Goal: Task Accomplishment & Management: Complete application form

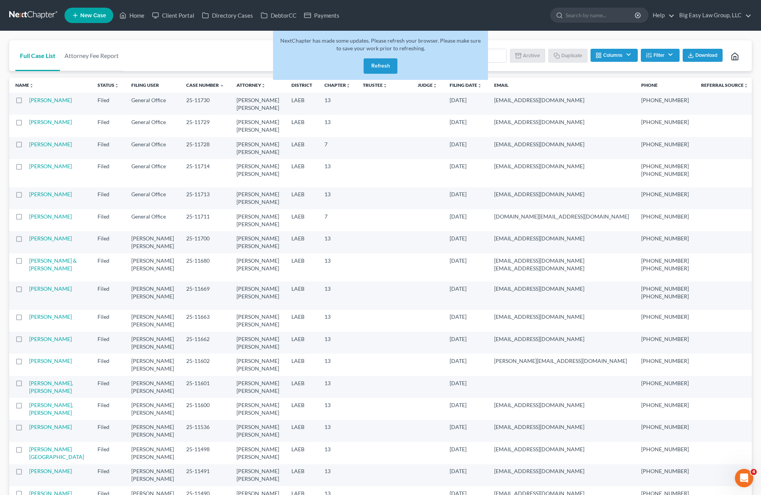
click at [383, 73] on div "NextChapter has made some updates. Please refresh your browser. Please make sur…" at bounding box center [380, 55] width 215 height 49
click at [384, 69] on button "Refresh" at bounding box center [381, 65] width 34 height 15
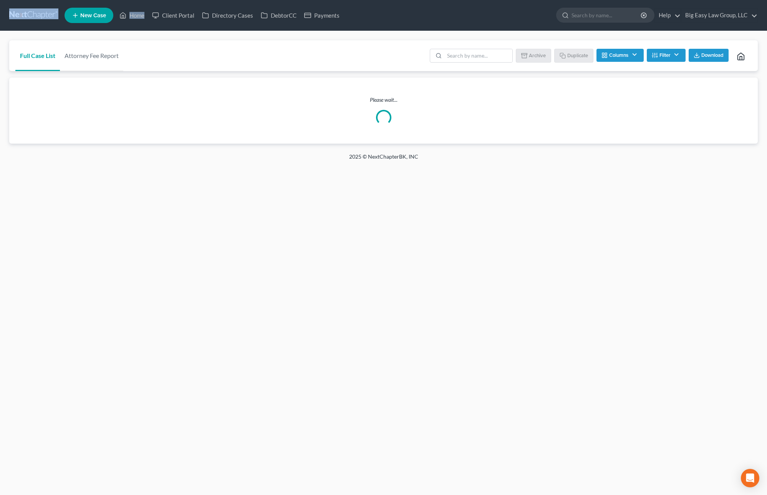
click at [463, 42] on div "Batch Download Archive Un-archive Duplicate Columns Attorney Case Number Area O…" at bounding box center [588, 55] width 327 height 31
click at [464, 56] on input "search" at bounding box center [478, 55] width 68 height 13
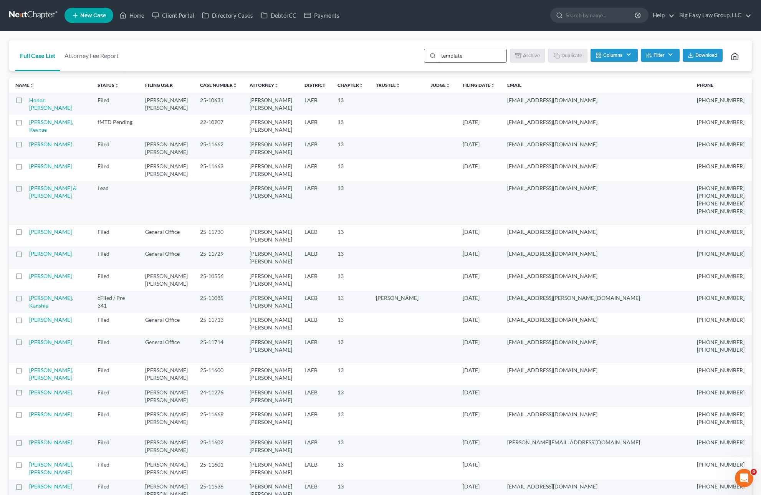
type input "template"
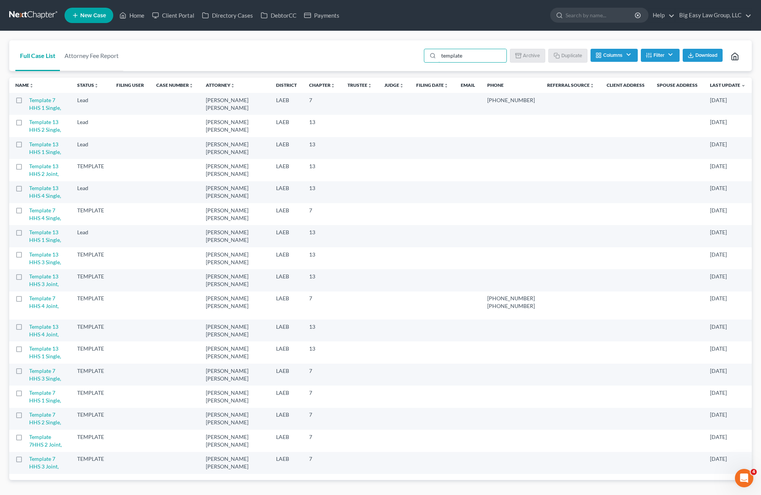
click at [26, 257] on label at bounding box center [26, 257] width 0 height 0
click at [29, 256] on input "checkbox" at bounding box center [31, 253] width 5 height 5
click at [568, 58] on button "Duplicate" at bounding box center [568, 55] width 38 height 13
checkbox input "false"
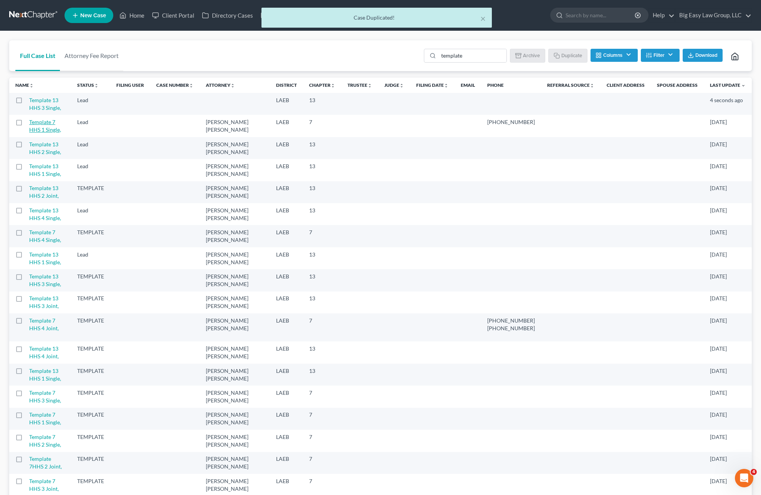
click at [61, 102] on link "Template 13 HHS 3 Single," at bounding box center [45, 104] width 32 height 14
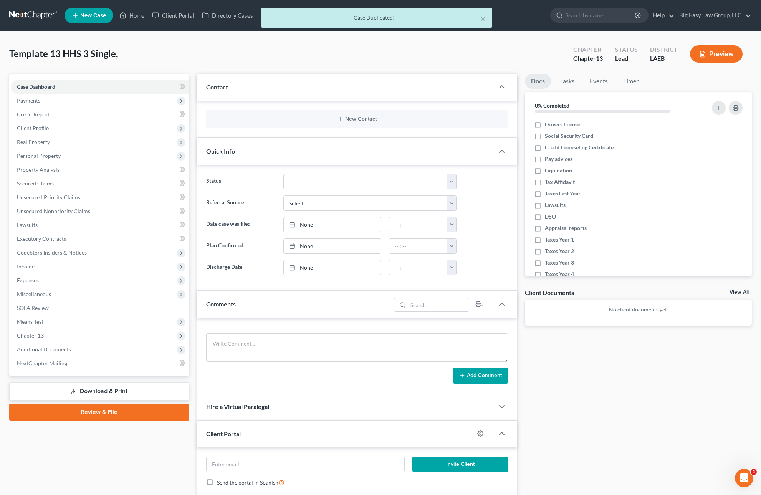
click at [354, 108] on div "New Contact" at bounding box center [357, 119] width 321 height 37
click at [356, 112] on div "New Contact" at bounding box center [357, 119] width 302 height 18
click at [357, 115] on div "New Contact" at bounding box center [357, 119] width 302 height 18
click at [358, 116] on button "New Contact" at bounding box center [357, 119] width 290 height 6
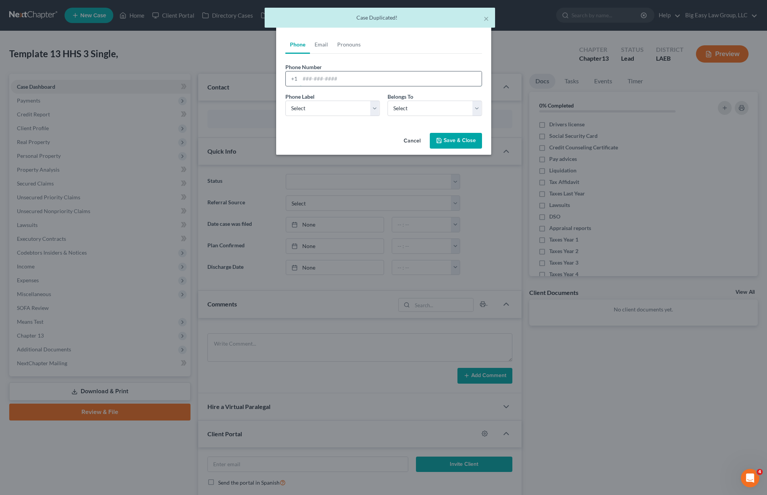
click at [352, 77] on input "tel" at bounding box center [391, 78] width 182 height 15
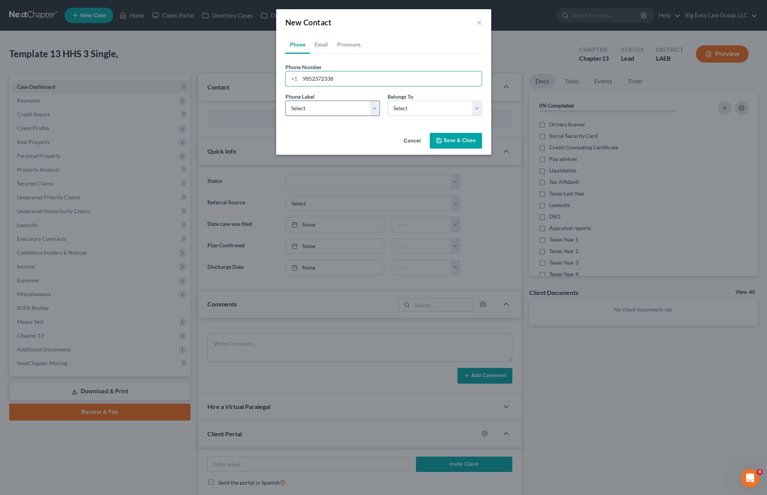
type input "9852372338"
click at [361, 106] on select "Select Mobile Home Work Other" at bounding box center [332, 108] width 94 height 15
select select "0"
click at [414, 106] on select "Select Client Spouse Other" at bounding box center [435, 108] width 94 height 15
select select "0"
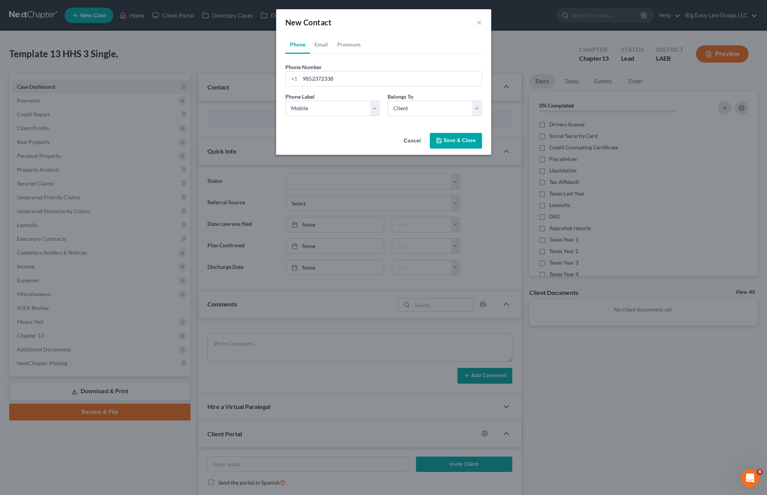
click at [458, 141] on button "Save & Close" at bounding box center [456, 141] width 52 height 16
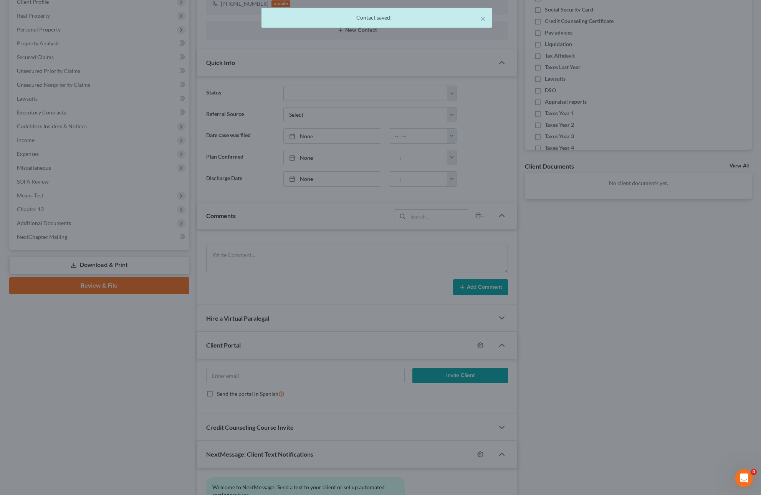
scroll to position [199, 0]
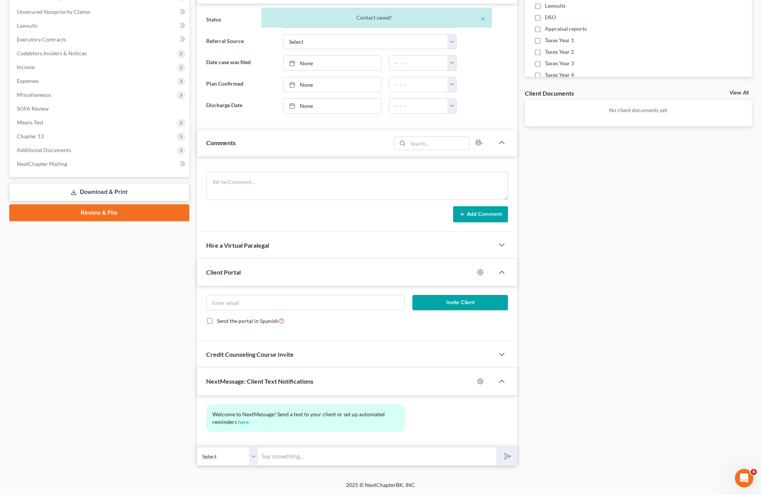
click at [320, 456] on input "text" at bounding box center [378, 456] width 238 height 19
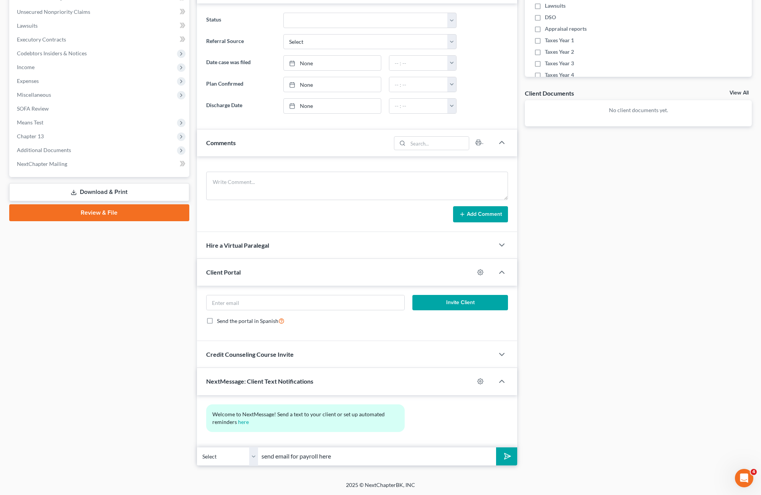
type input "send email for payroll here"
click at [496, 448] on button "submit" at bounding box center [506, 457] width 21 height 18
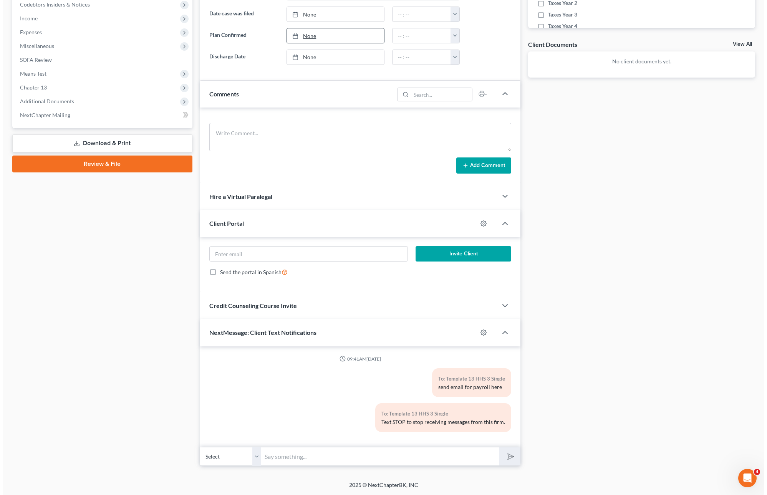
scroll to position [0, 0]
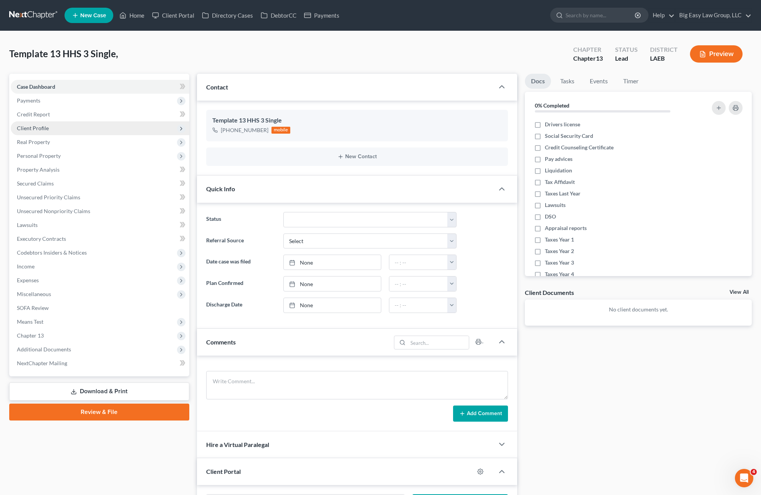
click at [53, 125] on span "Client Profile" at bounding box center [100, 128] width 179 height 14
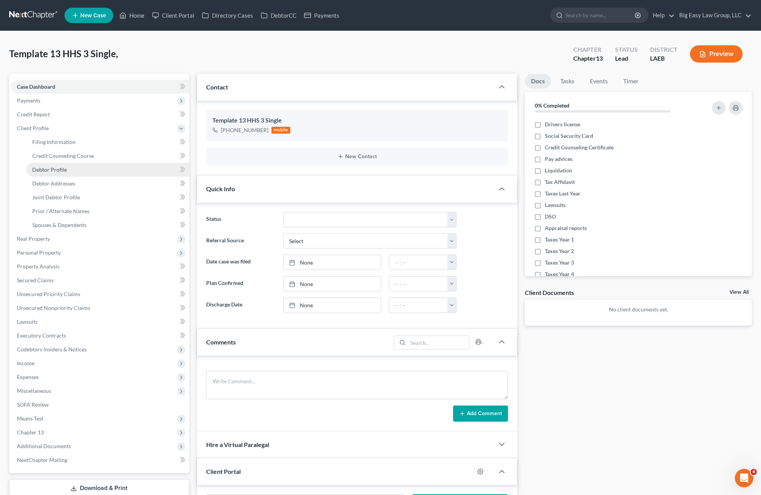
drag, startPoint x: 86, startPoint y: 165, endPoint x: 90, endPoint y: 162, distance: 4.2
click at [86, 164] on link "Debtor Profile" at bounding box center [107, 170] width 163 height 14
select select "0"
select select "2"
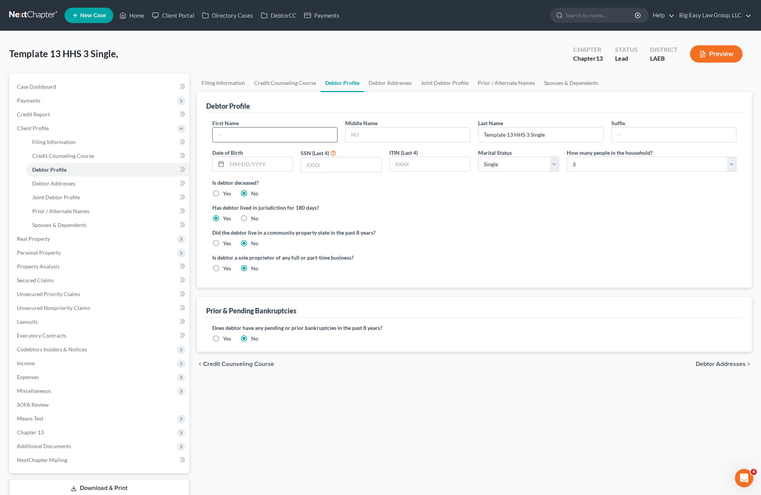
click at [303, 136] on input "text" at bounding box center [275, 135] width 124 height 15
type input "[PERSON_NAME]"
click at [526, 138] on input "[PERSON_NAME]" at bounding box center [541, 135] width 124 height 15
type input "[PERSON_NAME]"
click at [73, 84] on link "Case Dashboard" at bounding box center [100, 87] width 179 height 14
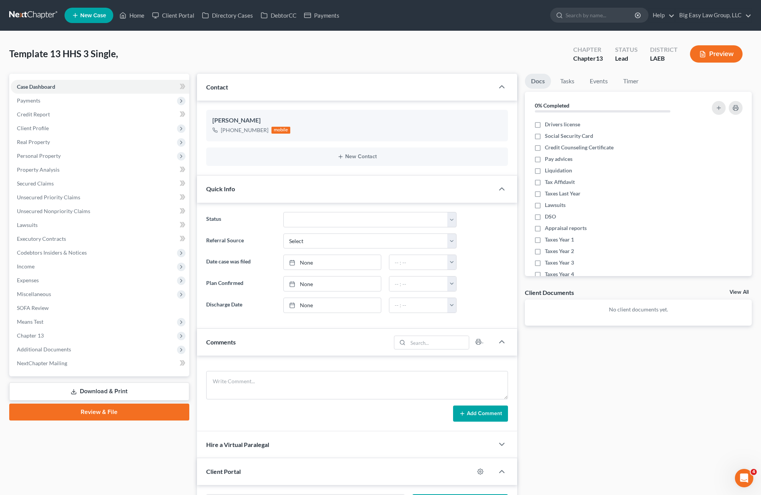
drag, startPoint x: 28, startPoint y: 102, endPoint x: 38, endPoint y: 111, distance: 13.9
click at [28, 103] on span "Payments" at bounding box center [28, 100] width 23 height 7
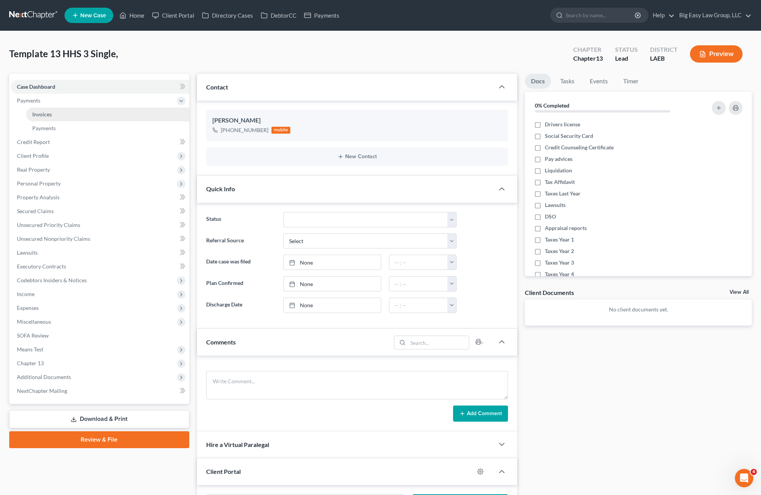
click at [40, 113] on span "Invoices" at bounding box center [42, 114] width 20 height 7
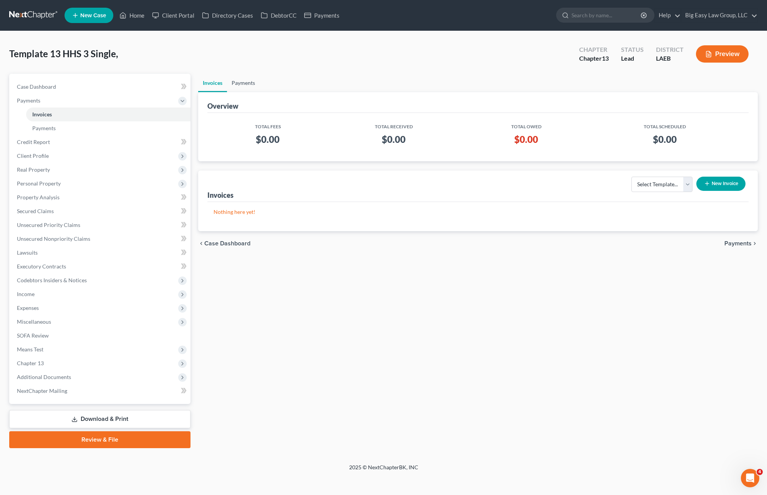
click at [247, 86] on link "Payments" at bounding box center [243, 83] width 33 height 18
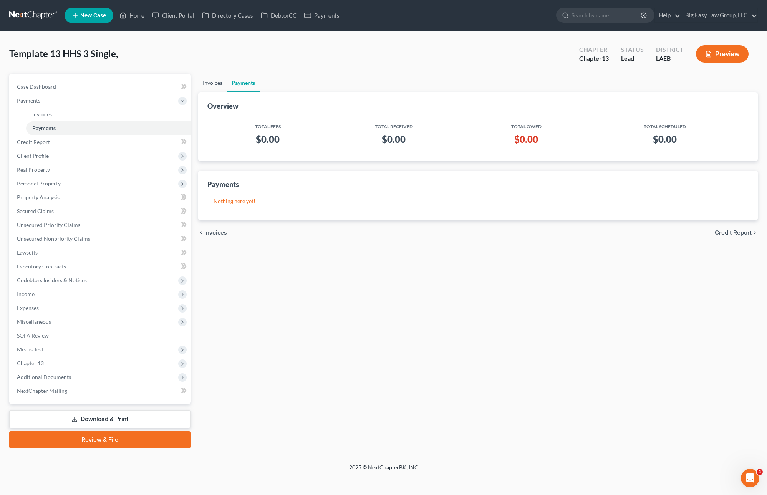
click at [217, 86] on link "Invoices" at bounding box center [212, 83] width 29 height 18
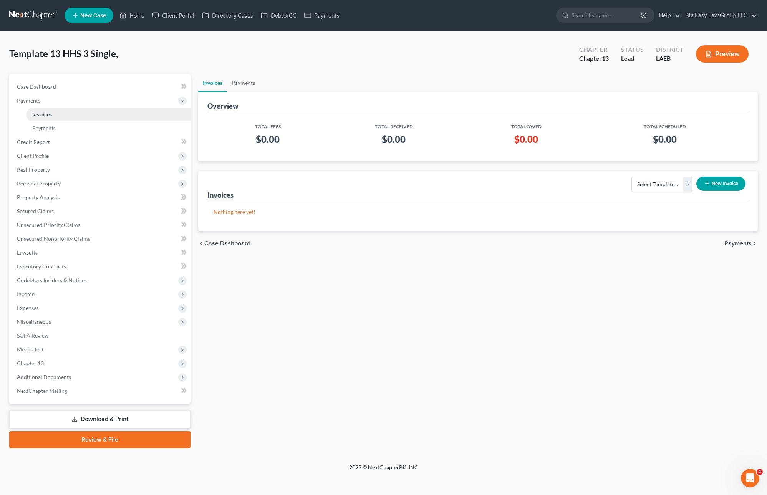
drag, startPoint x: 45, startPoint y: 104, endPoint x: 50, endPoint y: 109, distance: 7.3
click at [46, 104] on span "Payments" at bounding box center [101, 101] width 180 height 14
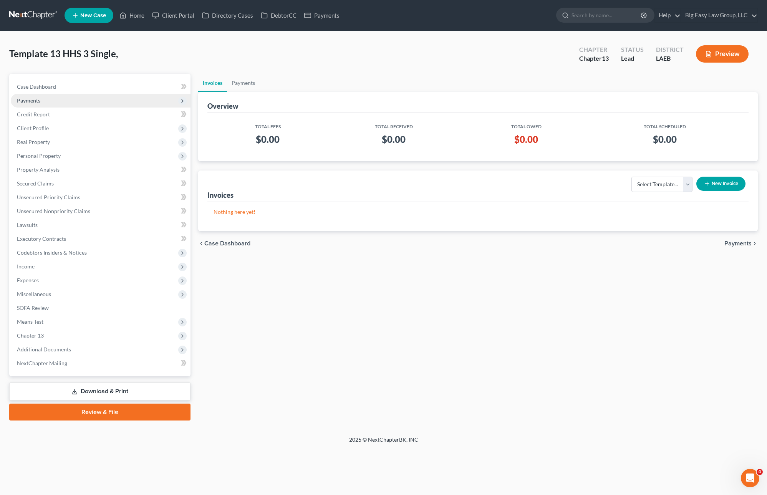
click at [60, 96] on span "Payments" at bounding box center [101, 101] width 180 height 14
